Goal: Obtain resource: Obtain resource

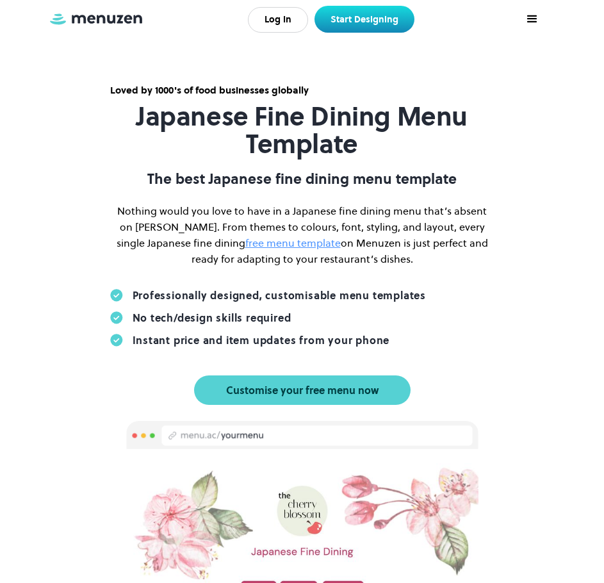
click at [245, 245] on link "free menu template" at bounding box center [292, 243] width 95 height 14
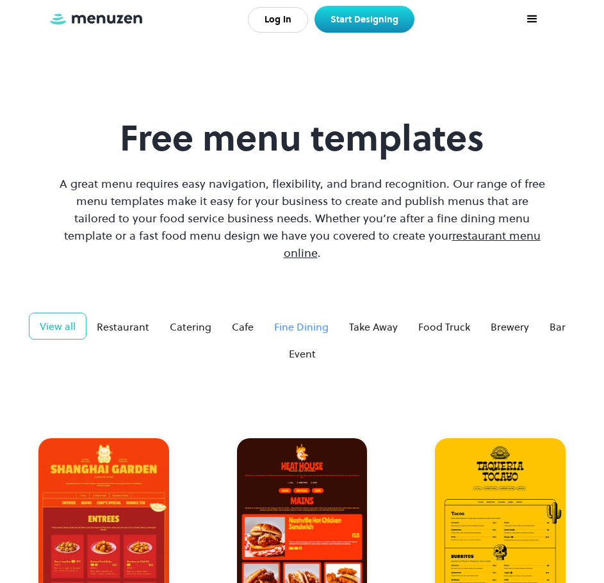
click at [300, 319] on div "Fine Dining" at bounding box center [301, 326] width 54 height 15
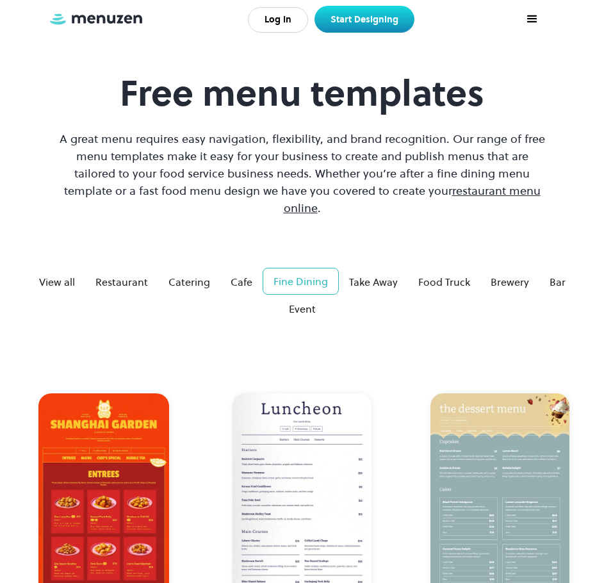
scroll to position [64, 0]
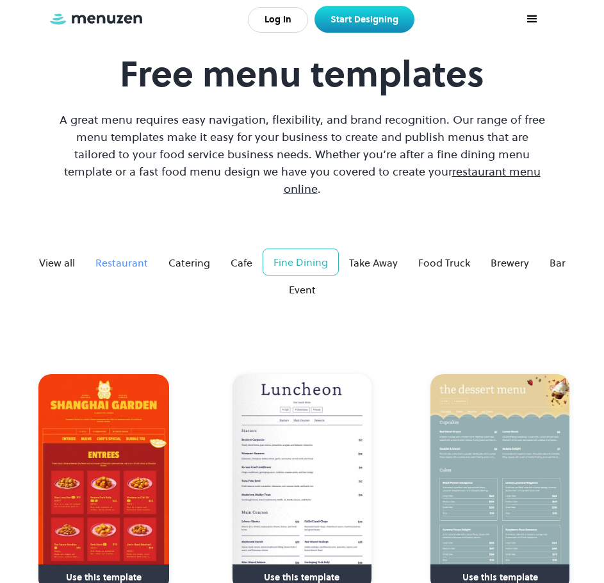
click at [122, 255] on div "Restaurant" at bounding box center [121, 262] width 53 height 15
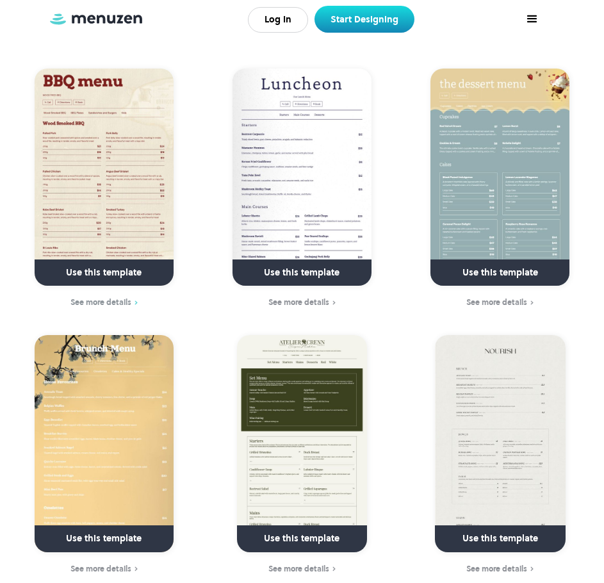
scroll to position [641, 0]
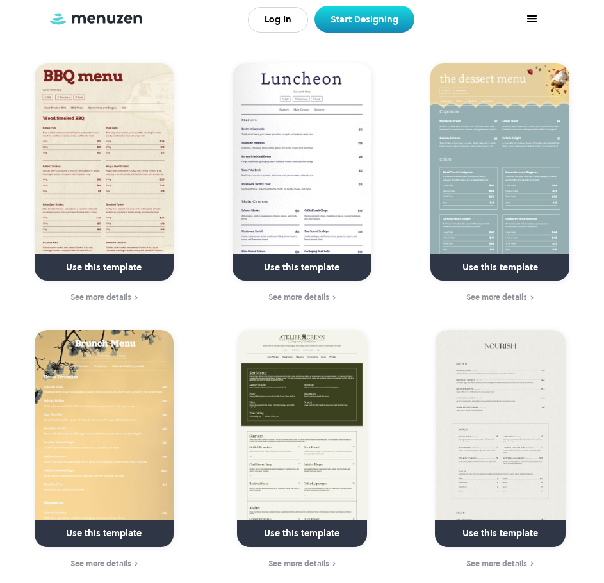
click at [103, 518] on link at bounding box center [104, 534] width 182 height 33
